Goal: Information Seeking & Learning: Find specific fact

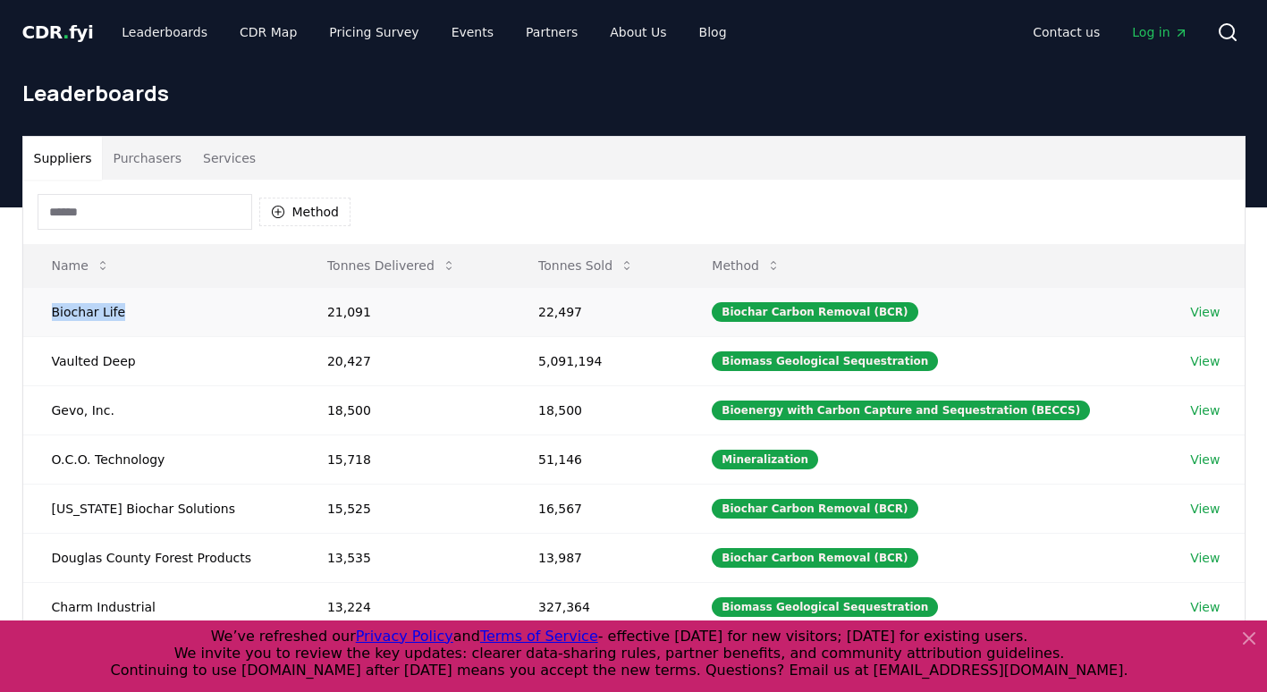
drag, startPoint x: 128, startPoint y: 312, endPoint x: 42, endPoint y: 317, distance: 86.0
click at [42, 317] on td "Biochar Life" at bounding box center [160, 311] width 275 height 49
copy td "Biochar Life"
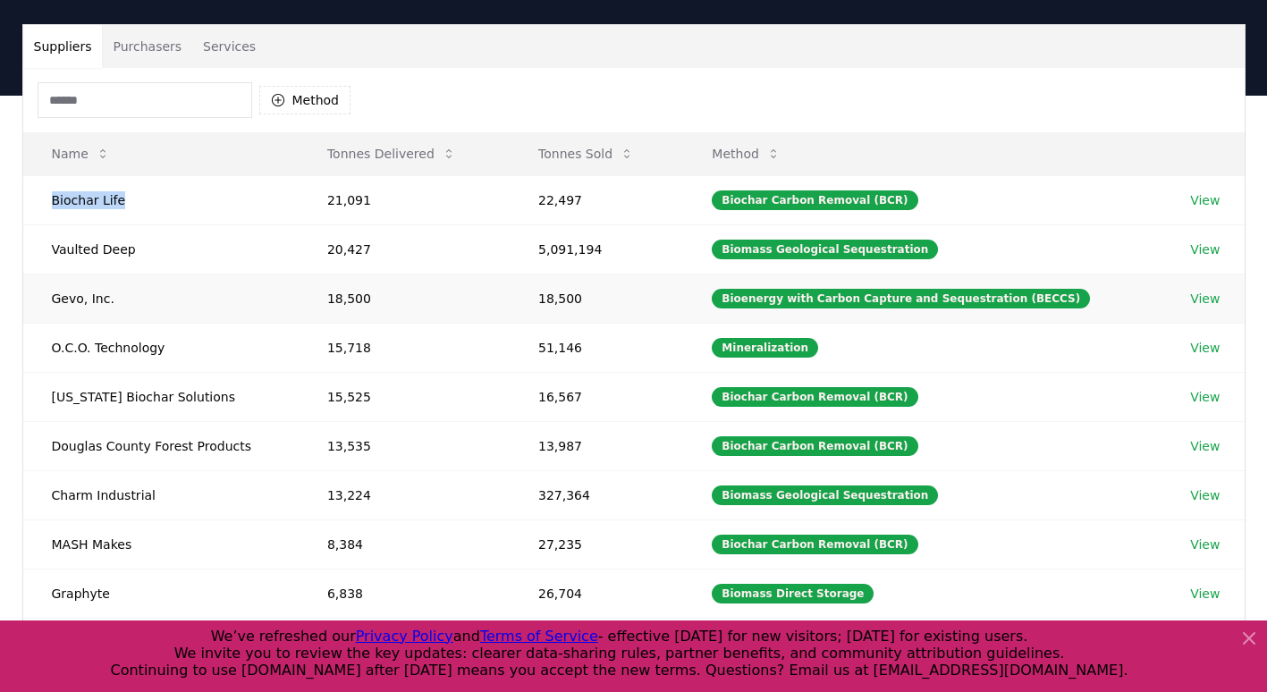
scroll to position [70, 0]
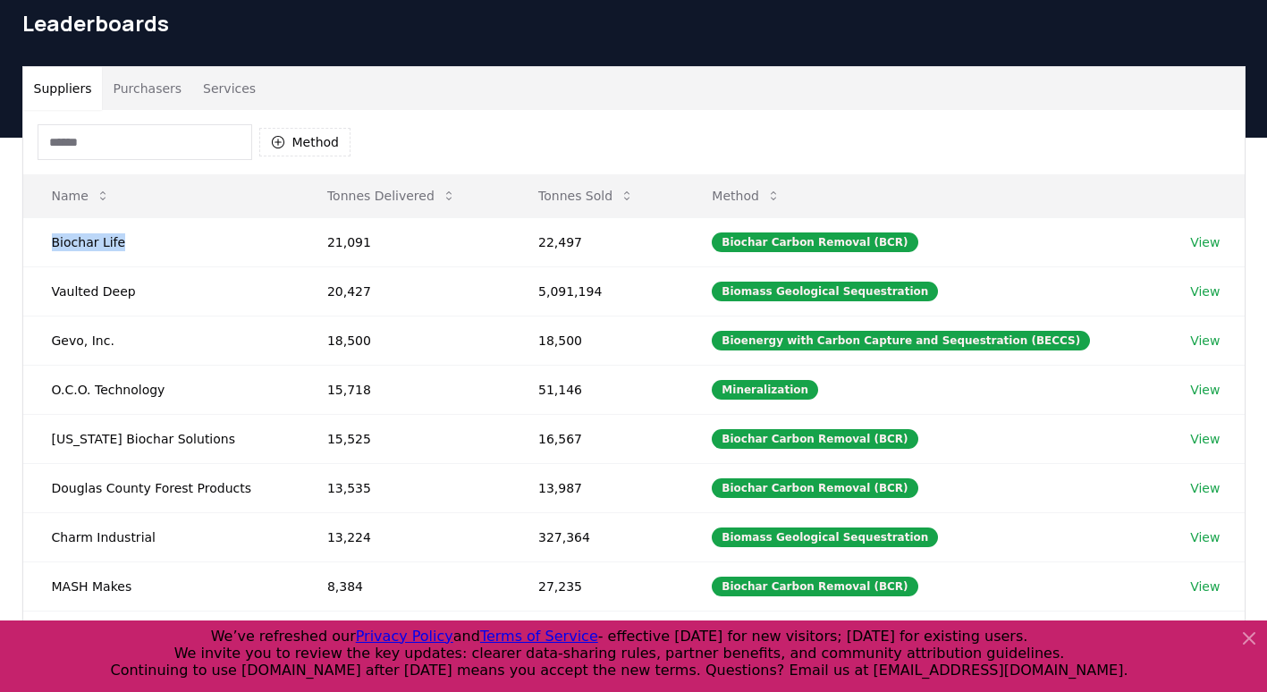
click at [142, 85] on button "Purchasers" at bounding box center [147, 88] width 90 height 43
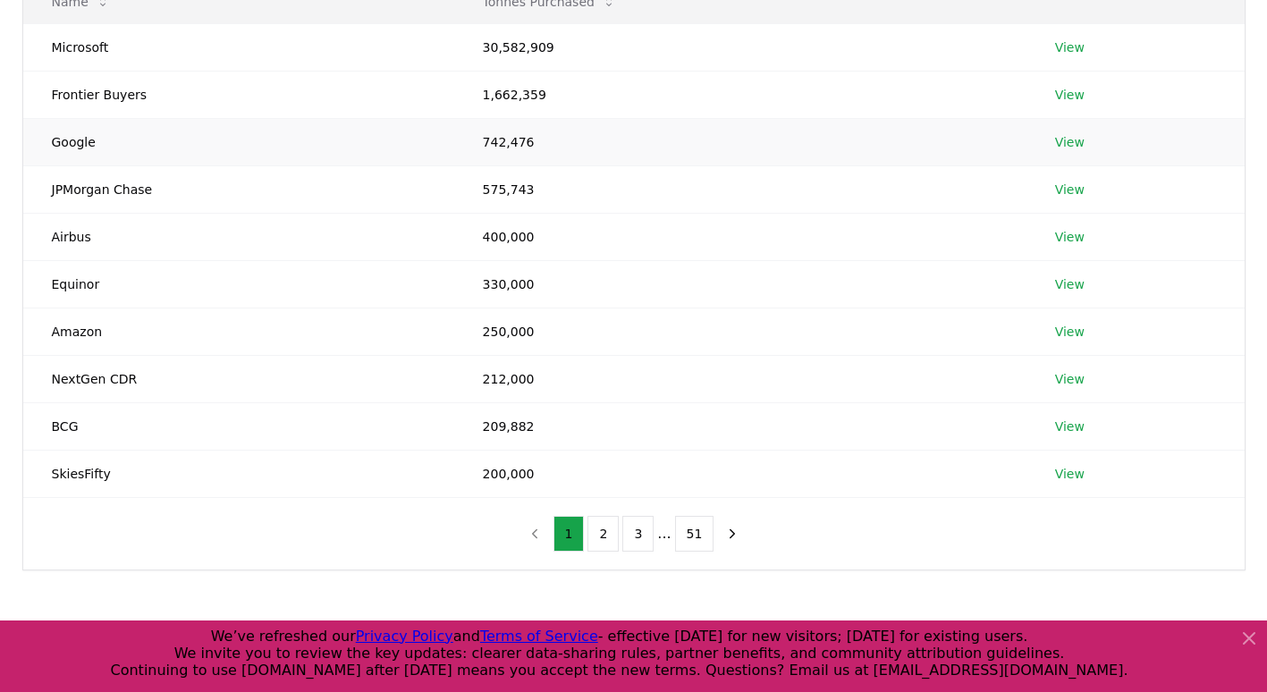
scroll to position [499, 0]
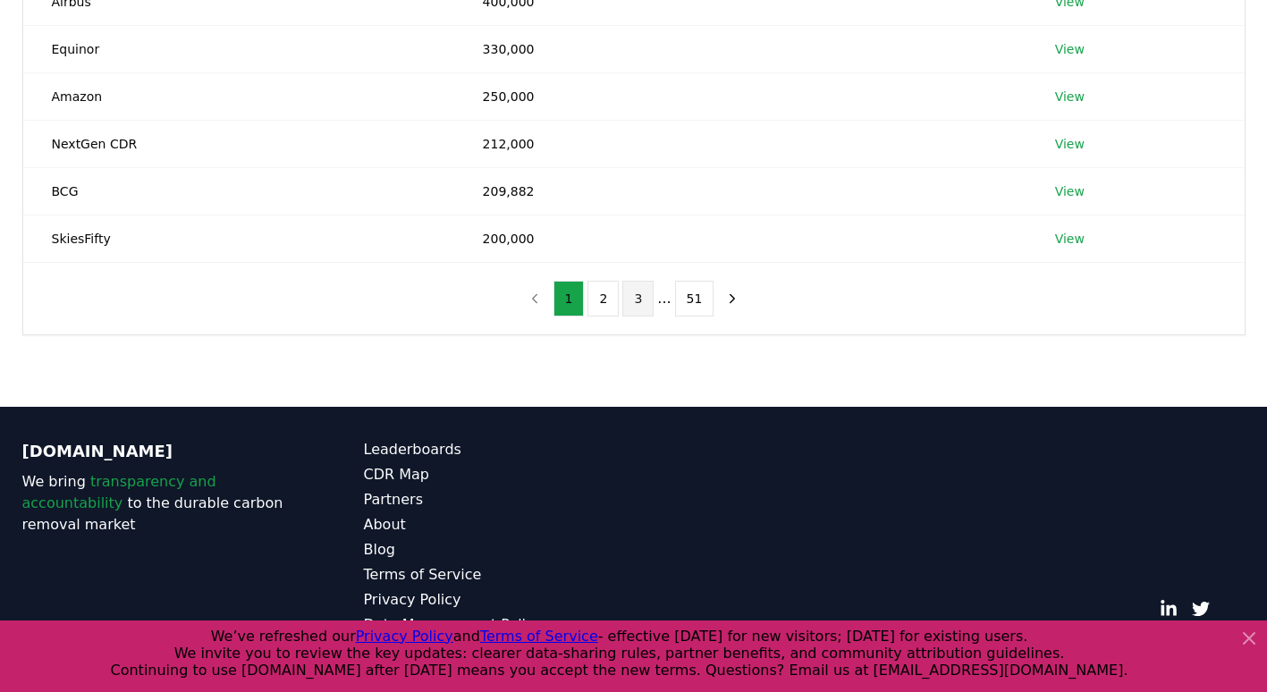
click at [642, 301] on button "3" at bounding box center [637, 299] width 31 height 36
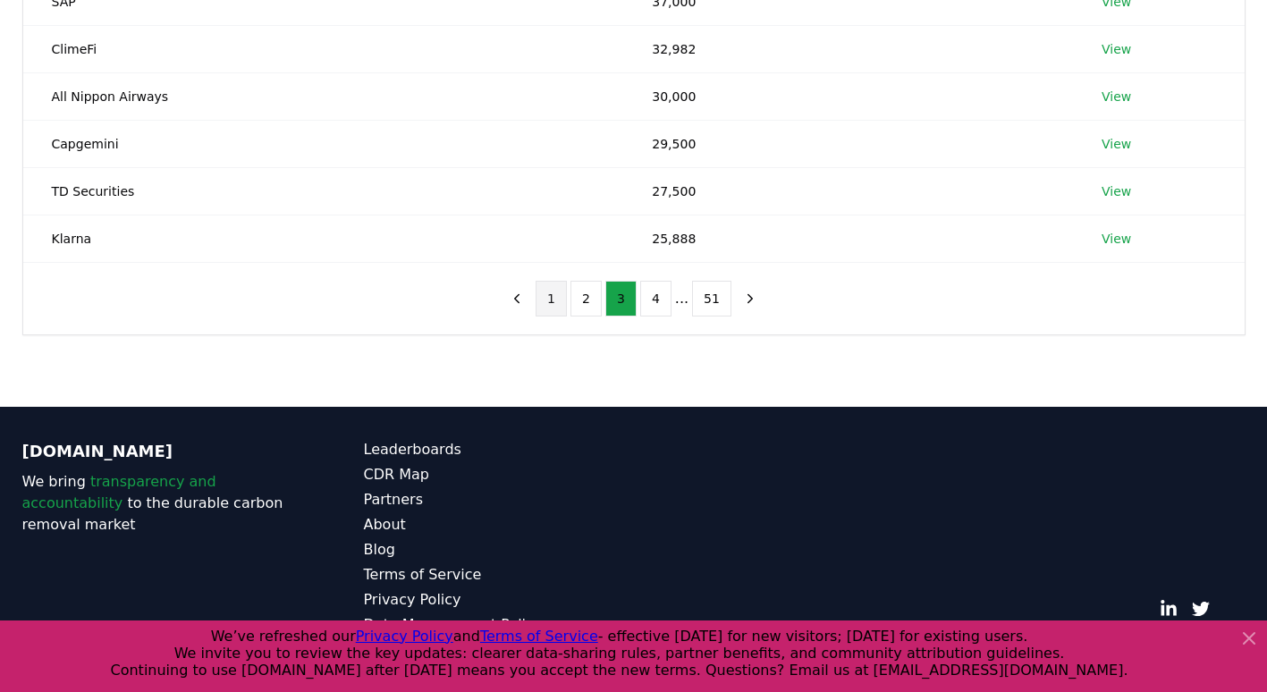
click at [560, 305] on button "1" at bounding box center [551, 299] width 31 height 36
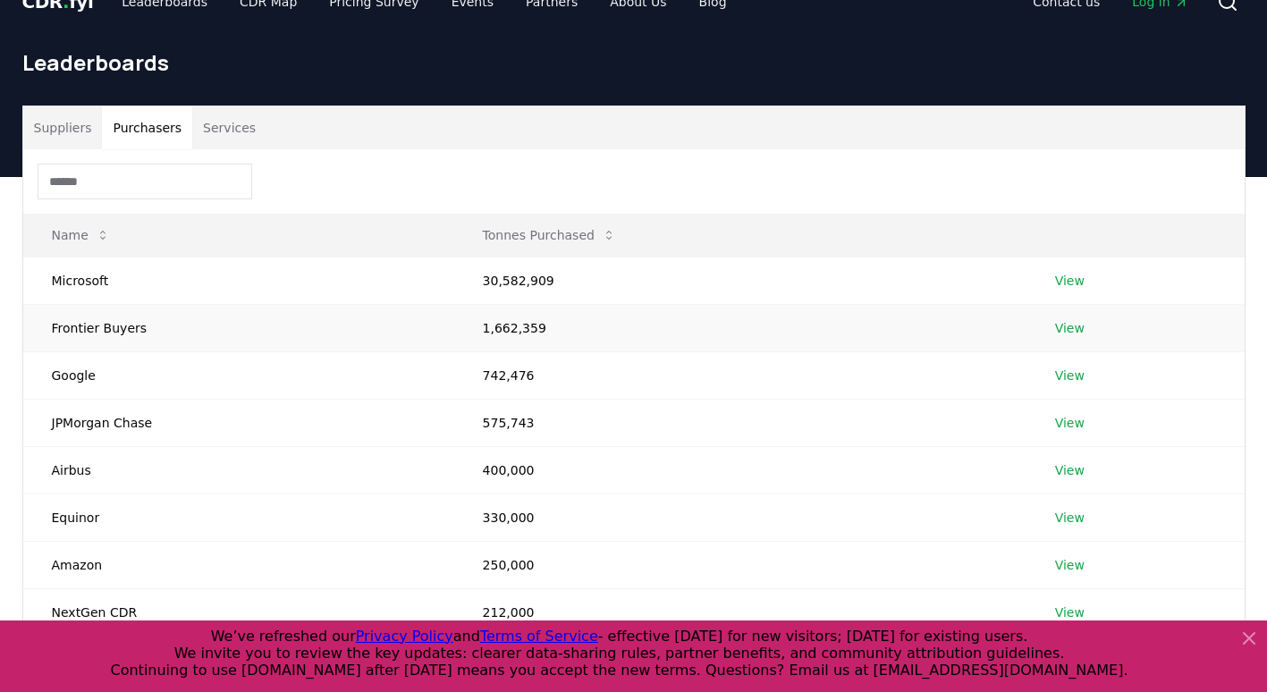
scroll to position [0, 0]
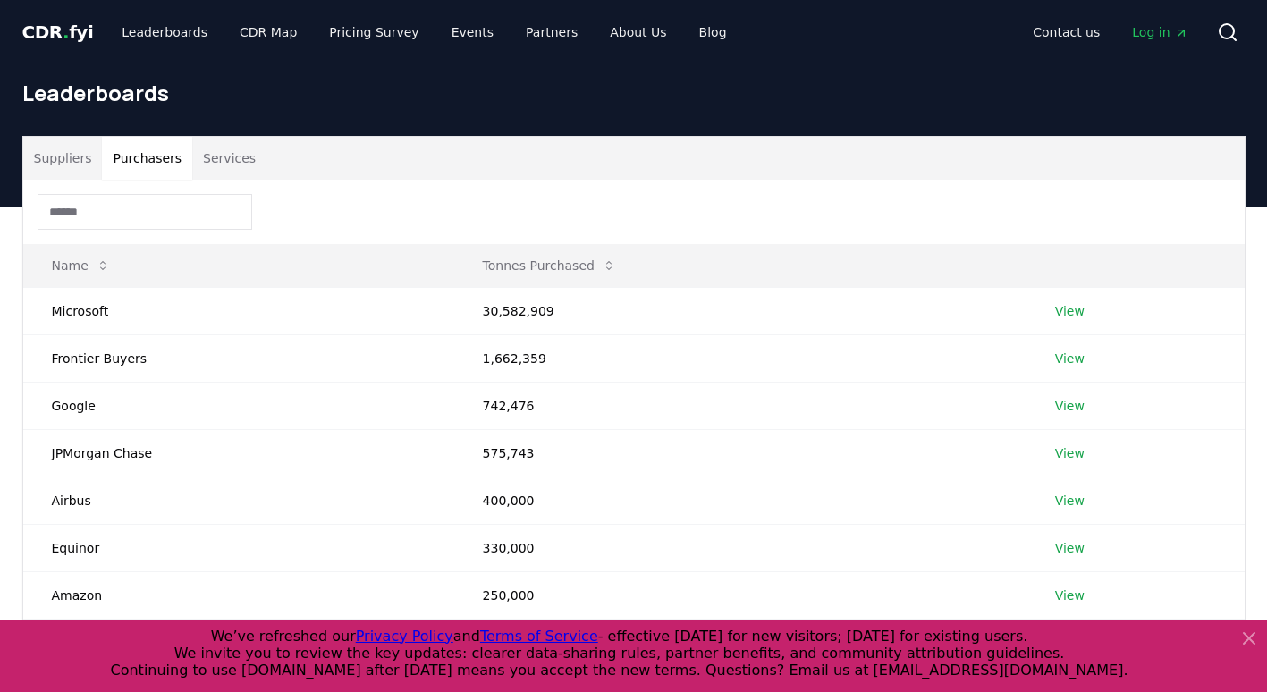
click at [64, 161] on button "Suppliers" at bounding box center [63, 158] width 80 height 43
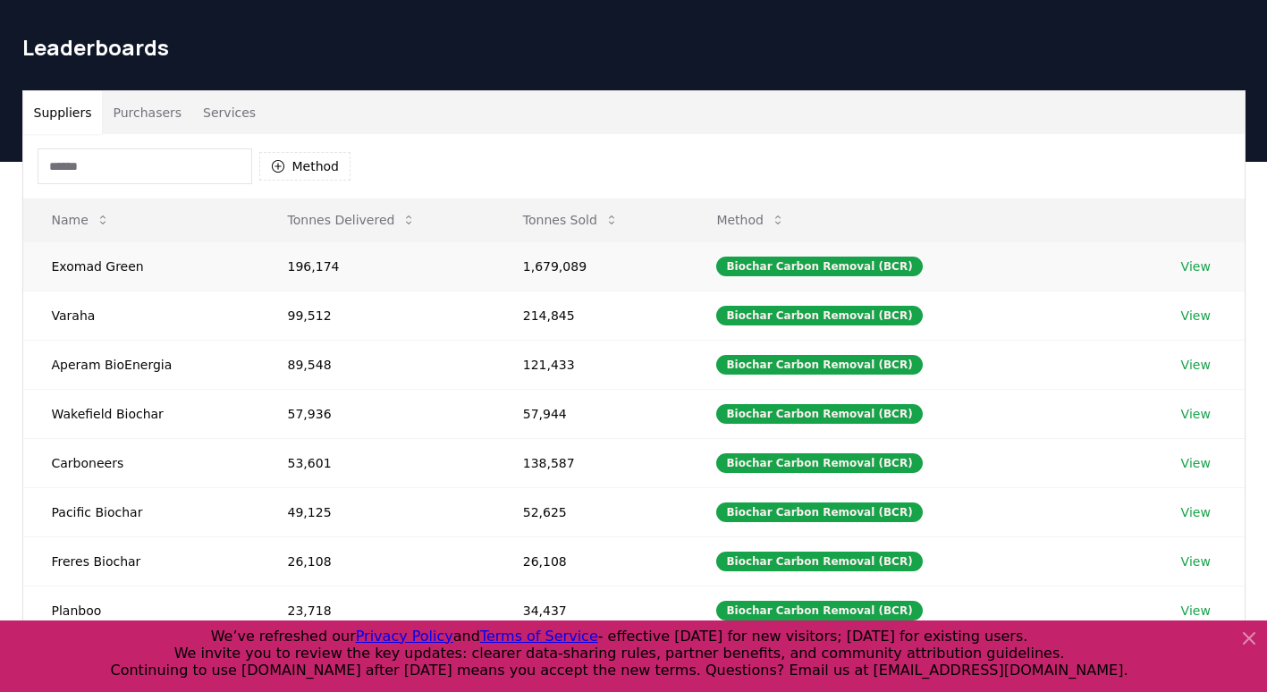
scroll to position [89, 0]
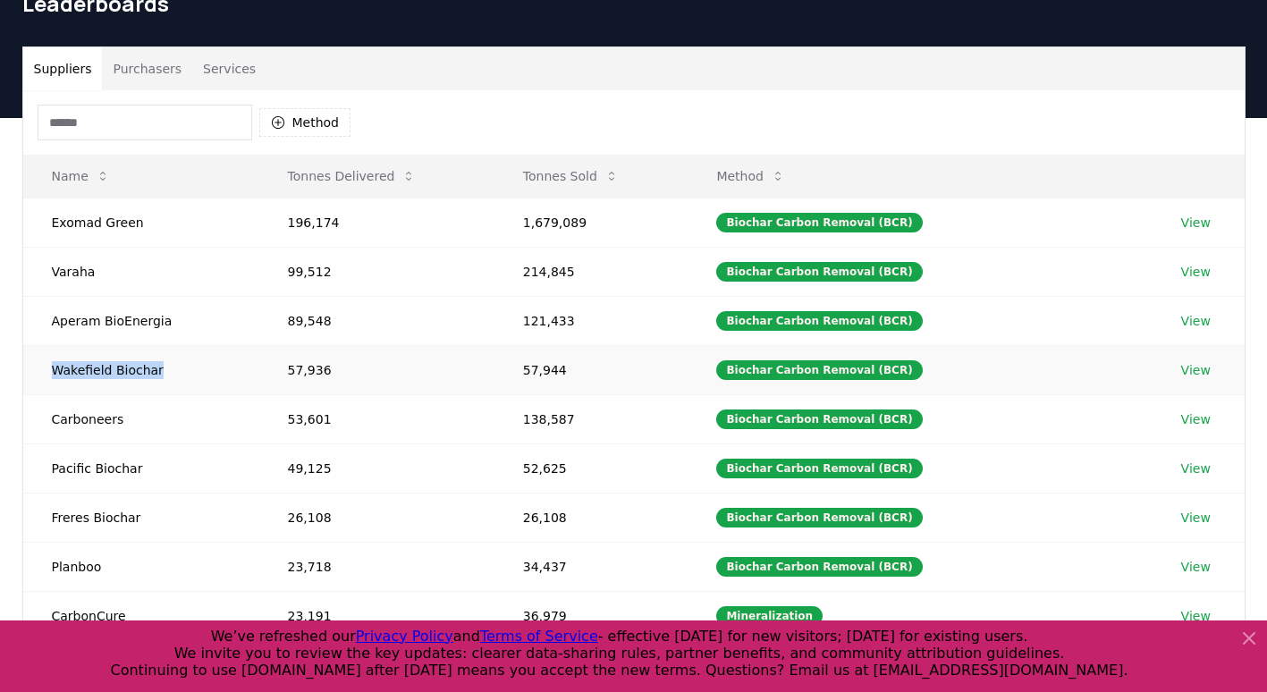
drag, startPoint x: 163, startPoint y: 373, endPoint x: 48, endPoint y: 376, distance: 114.5
click at [48, 376] on td "Wakefield Biochar" at bounding box center [141, 369] width 236 height 49
copy td "Wakefield Biochar"
